Goal: Task Accomplishment & Management: Use online tool/utility

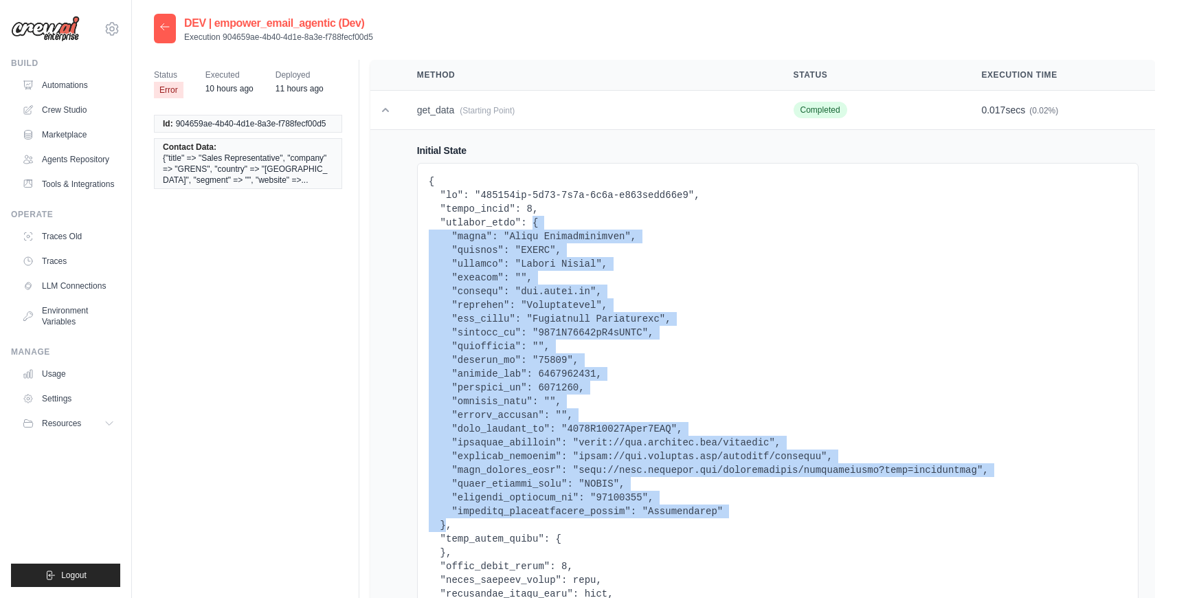
click at [170, 25] on icon at bounding box center [164, 26] width 11 height 11
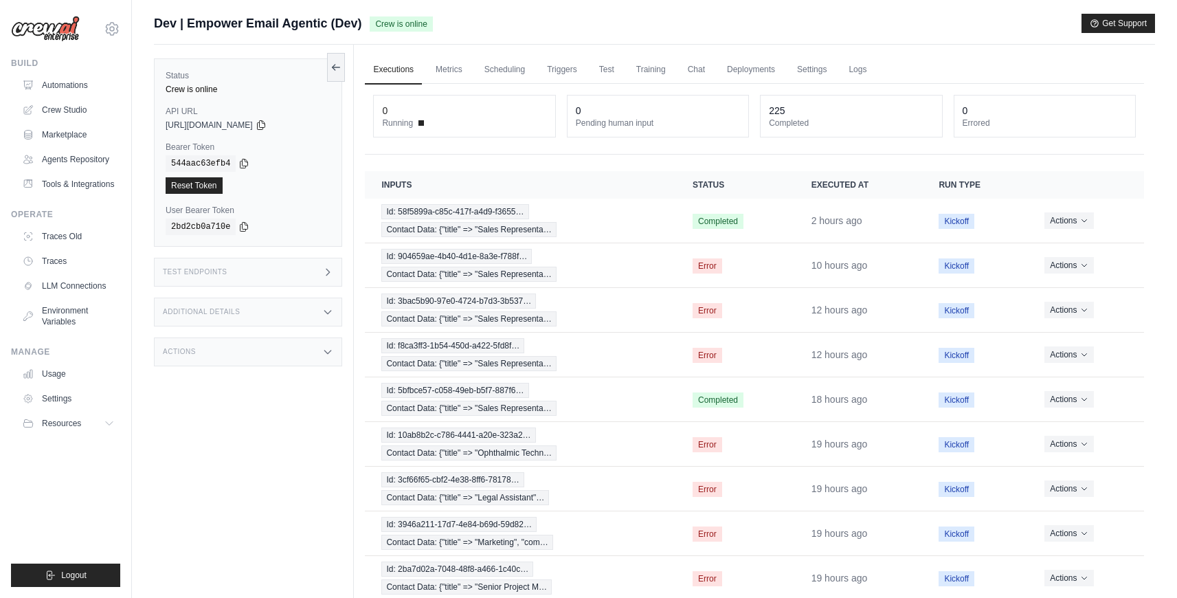
click at [265, 277] on div "Test Endpoints" at bounding box center [248, 272] width 188 height 29
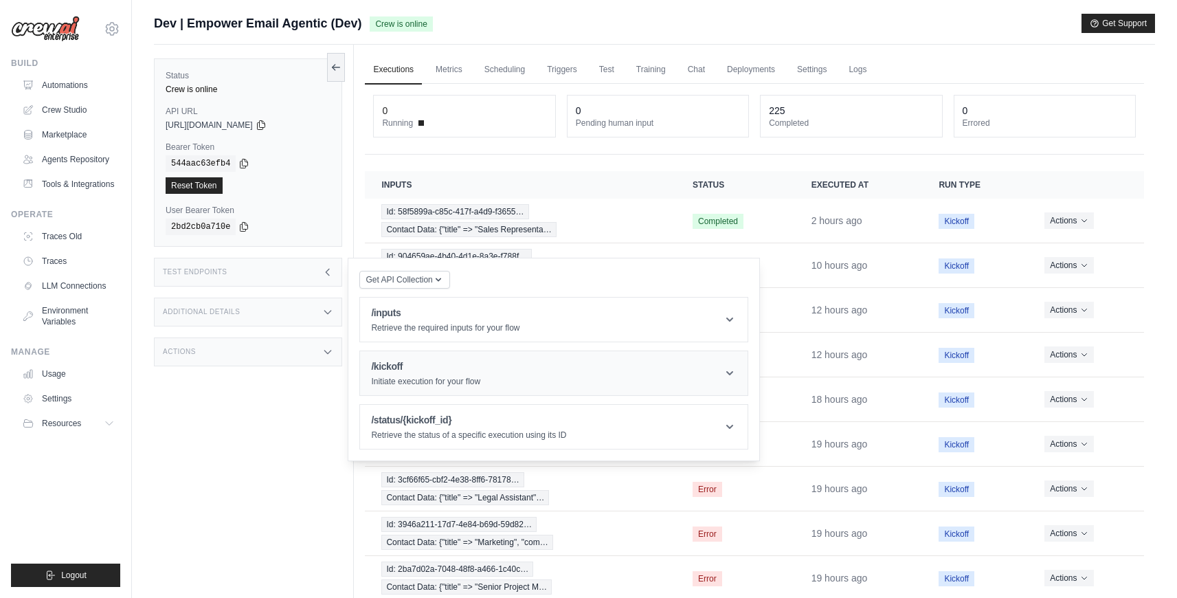
click at [431, 376] on p "Initiate execution for your flow" at bounding box center [425, 381] width 109 height 11
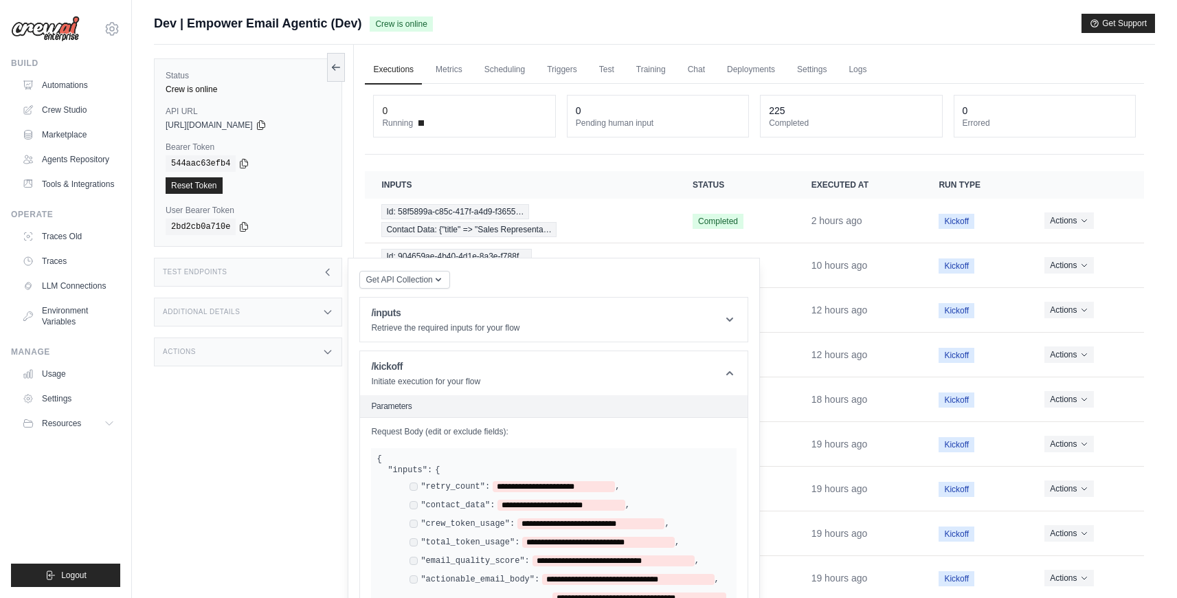
scroll to position [251, 0]
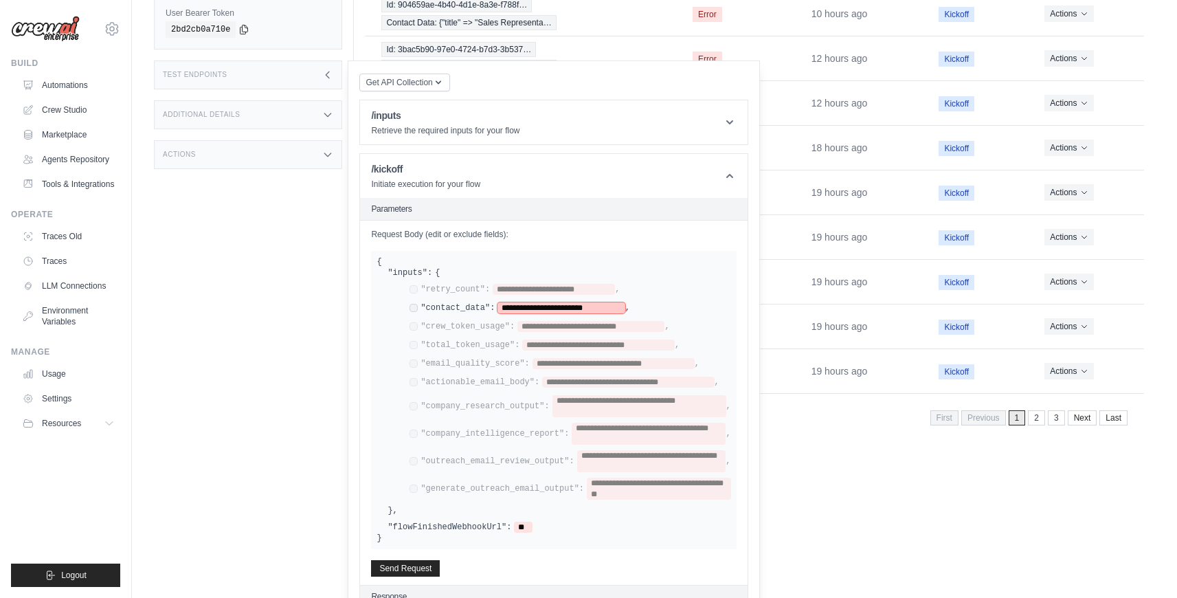
click at [554, 302] on span "**********" at bounding box center [560, 307] width 127 height 11
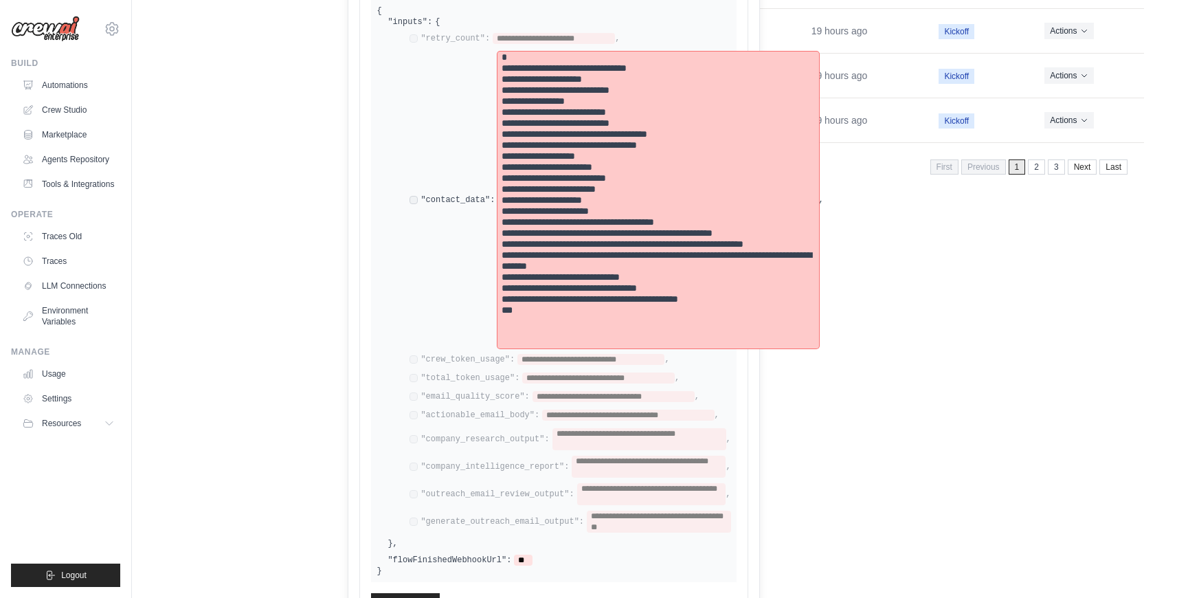
scroll to position [577, 0]
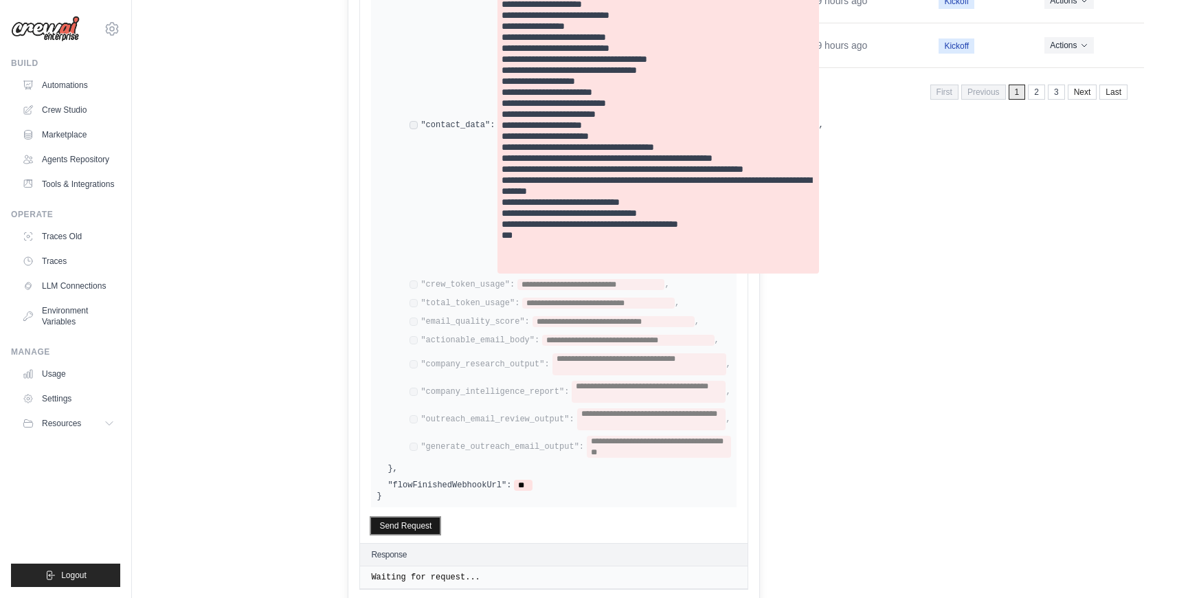
click at [427, 521] on button "Send Request" at bounding box center [405, 525] width 69 height 16
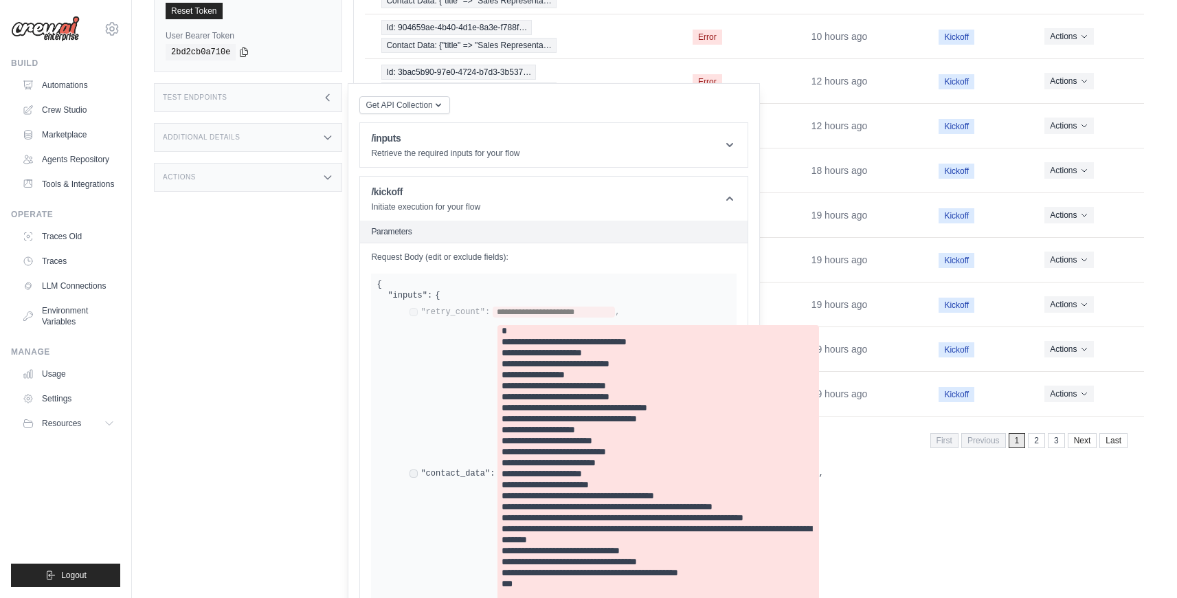
scroll to position [0, 0]
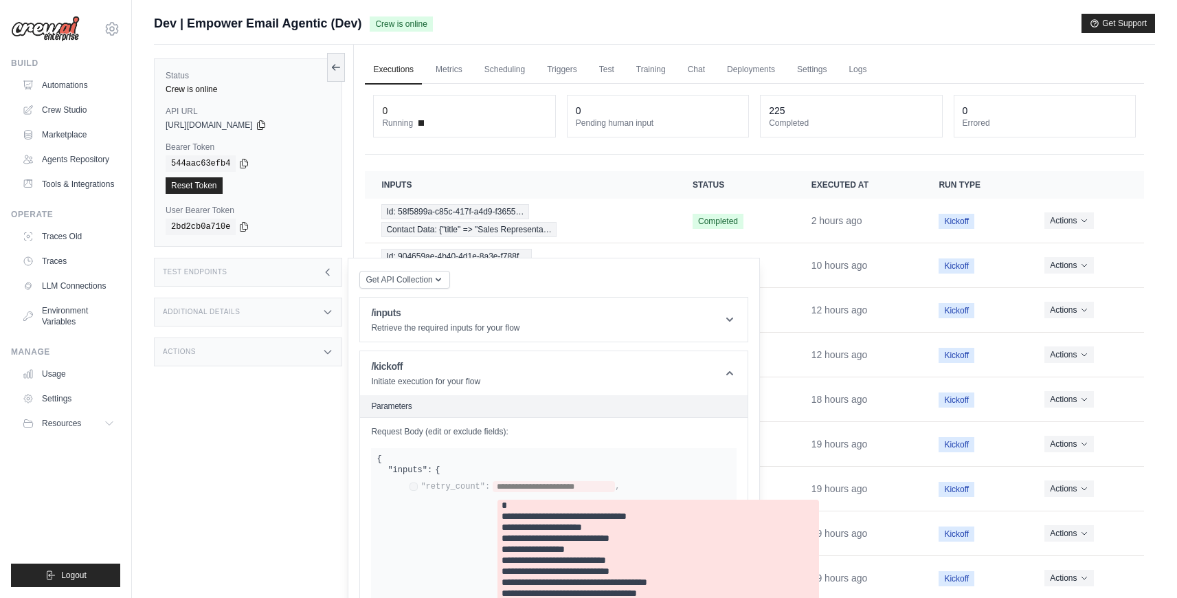
click at [310, 427] on div "Status Crew is online API URL copied https://empower-email-agentic-0ae54a8d-0a9…" at bounding box center [254, 344] width 200 height 598
click at [256, 470] on div "Status Crew is online API URL copied https://empower-email-agentic-0ae54a8d-0a9…" at bounding box center [254, 344] width 200 height 598
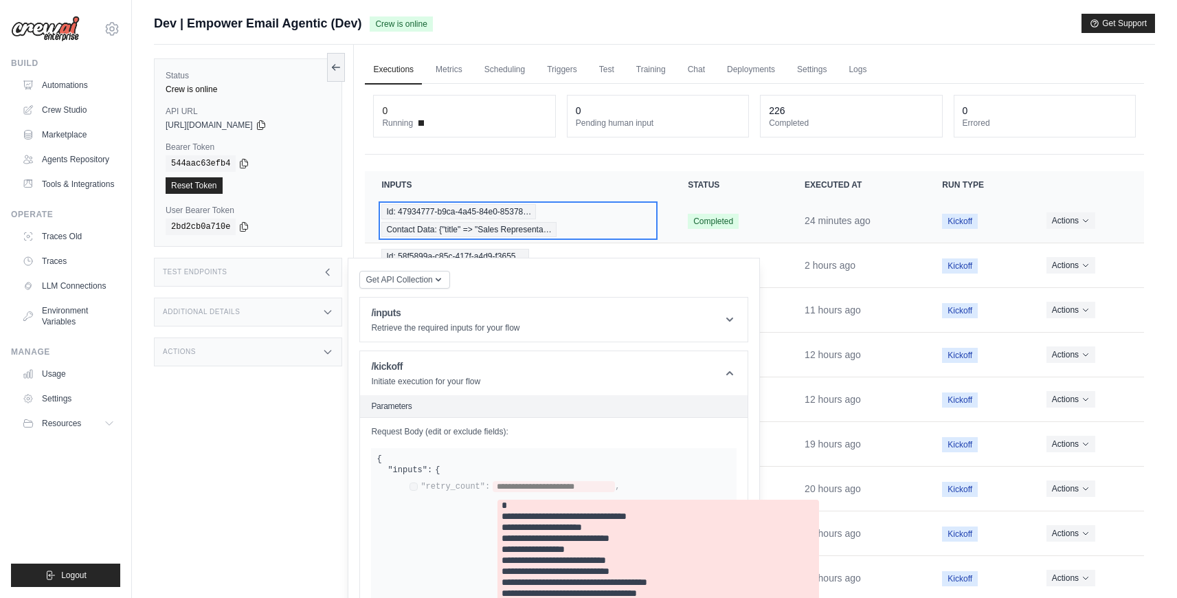
click at [557, 229] on div "Id: 47934777-b9ca-4a45-84e0-85378… Contact Data: {"title" => "Sales Representa…" at bounding box center [517, 220] width 273 height 33
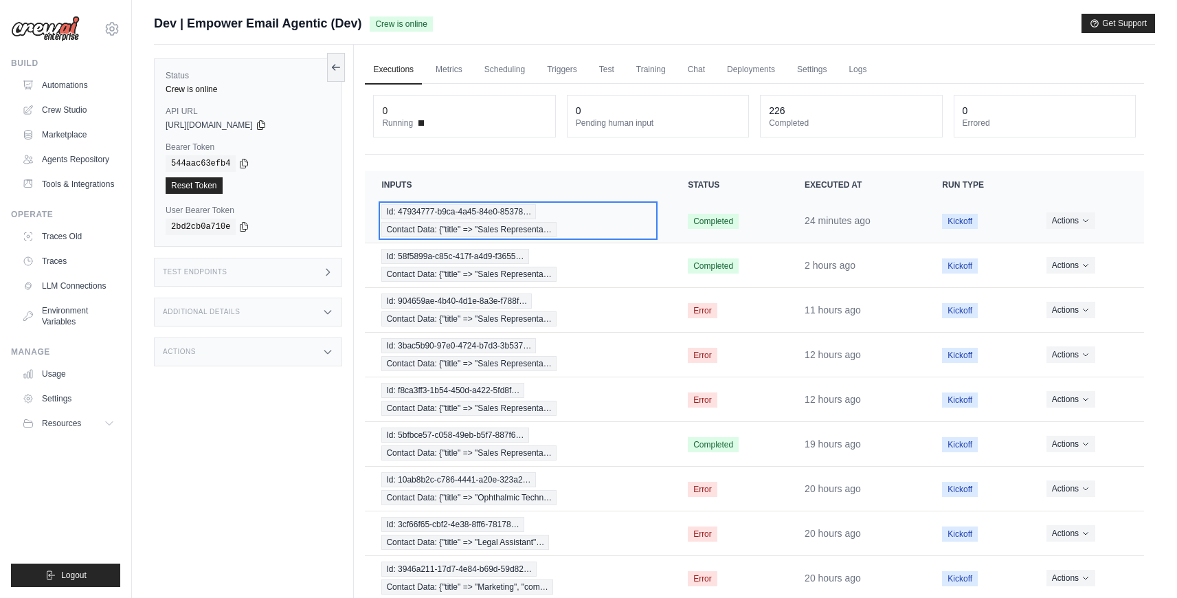
click at [603, 233] on div "Id: 47934777-b9ca-4a45-84e0-85378… Contact Data: {"title" => "Sales Representa…" at bounding box center [517, 220] width 273 height 33
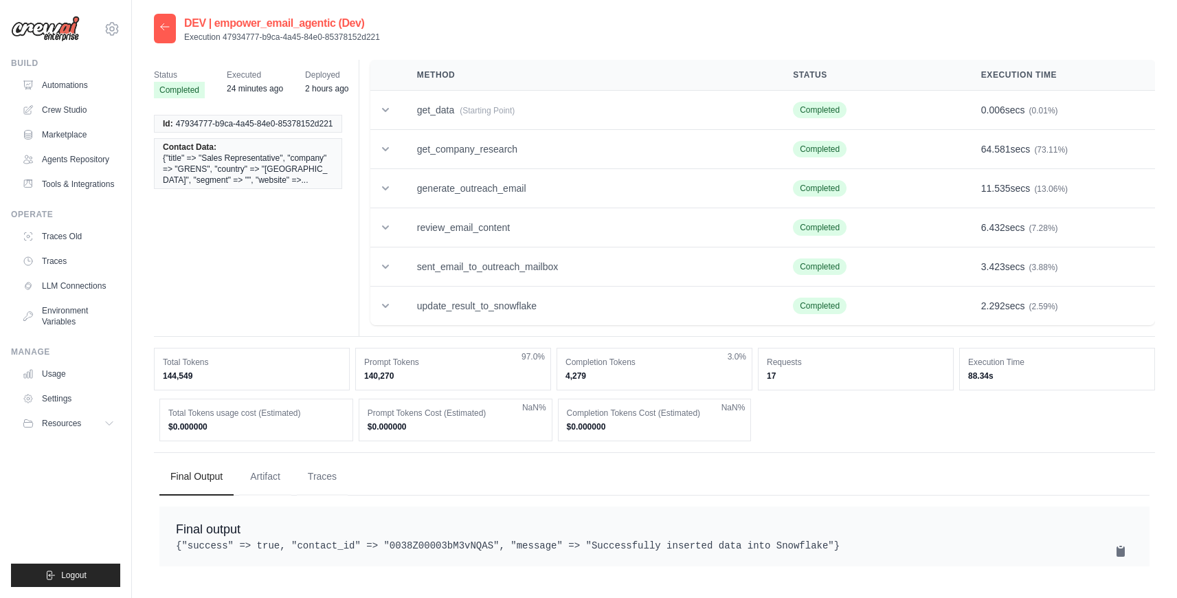
drag, startPoint x: 379, startPoint y: 42, endPoint x: 224, endPoint y: 40, distance: 155.3
click at [224, 40] on div "DEV | empower_email_agentic (Dev) Execution 47934777-b9ca-4a45-84e0-85378152d221" at bounding box center [654, 29] width 1001 height 30
copy p "47934777-b9ca-4a45-84e0-85378152d221"
